Goal: Task Accomplishment & Management: Use online tool/utility

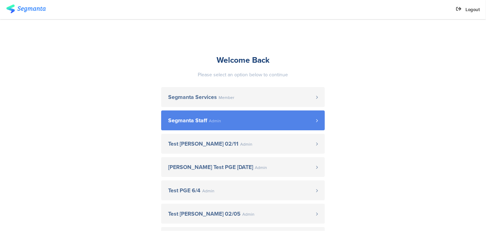
click at [201, 118] on span "Segmanta Staff" at bounding box center [187, 121] width 39 height 6
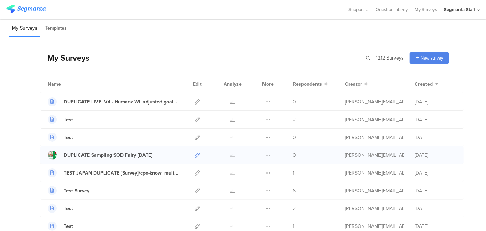
click at [195, 156] on icon at bounding box center [197, 154] width 5 height 5
click at [195, 175] on link at bounding box center [197, 172] width 5 height 17
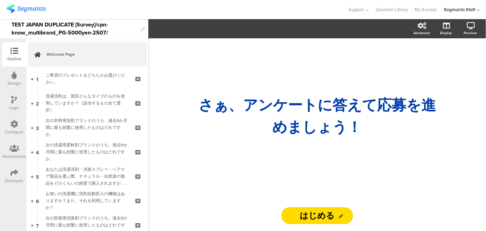
click at [20, 122] on div "Configure" at bounding box center [14, 127] width 24 height 24
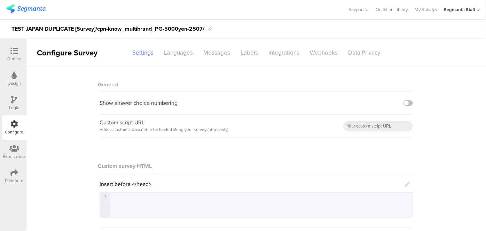
click at [11, 176] on div at bounding box center [14, 173] width 8 height 9
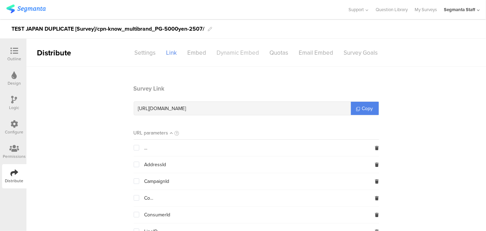
click at [246, 53] on div "Dynamic Embed" at bounding box center [238, 53] width 53 height 12
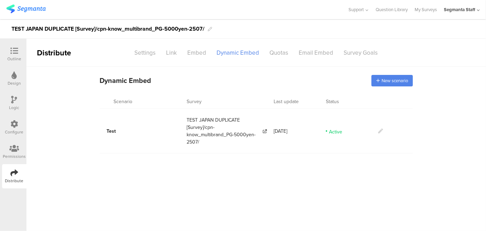
click at [480, 8] on icon at bounding box center [478, 10] width 3 height 5
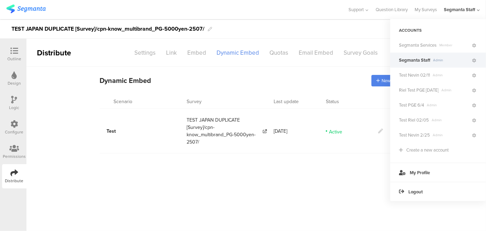
click at [10, 126] on div "Configure" at bounding box center [14, 127] width 24 height 24
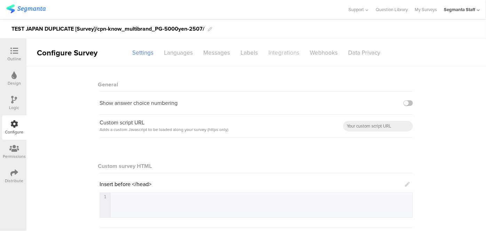
click at [280, 52] on div "Integrations" at bounding box center [283, 53] width 41 height 12
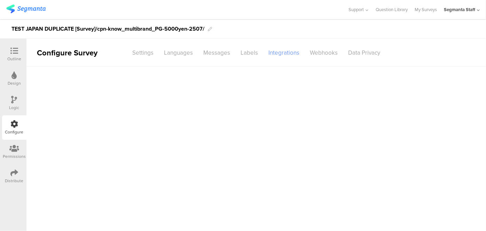
click at [283, 58] on div "Integrations" at bounding box center [283, 53] width 41 height 12
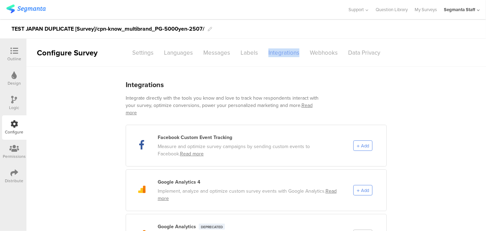
click at [283, 58] on div "Integrations" at bounding box center [283, 53] width 41 height 12
click at [137, 53] on div "Settings" at bounding box center [143, 53] width 32 height 12
